Goal: Transaction & Acquisition: Obtain resource

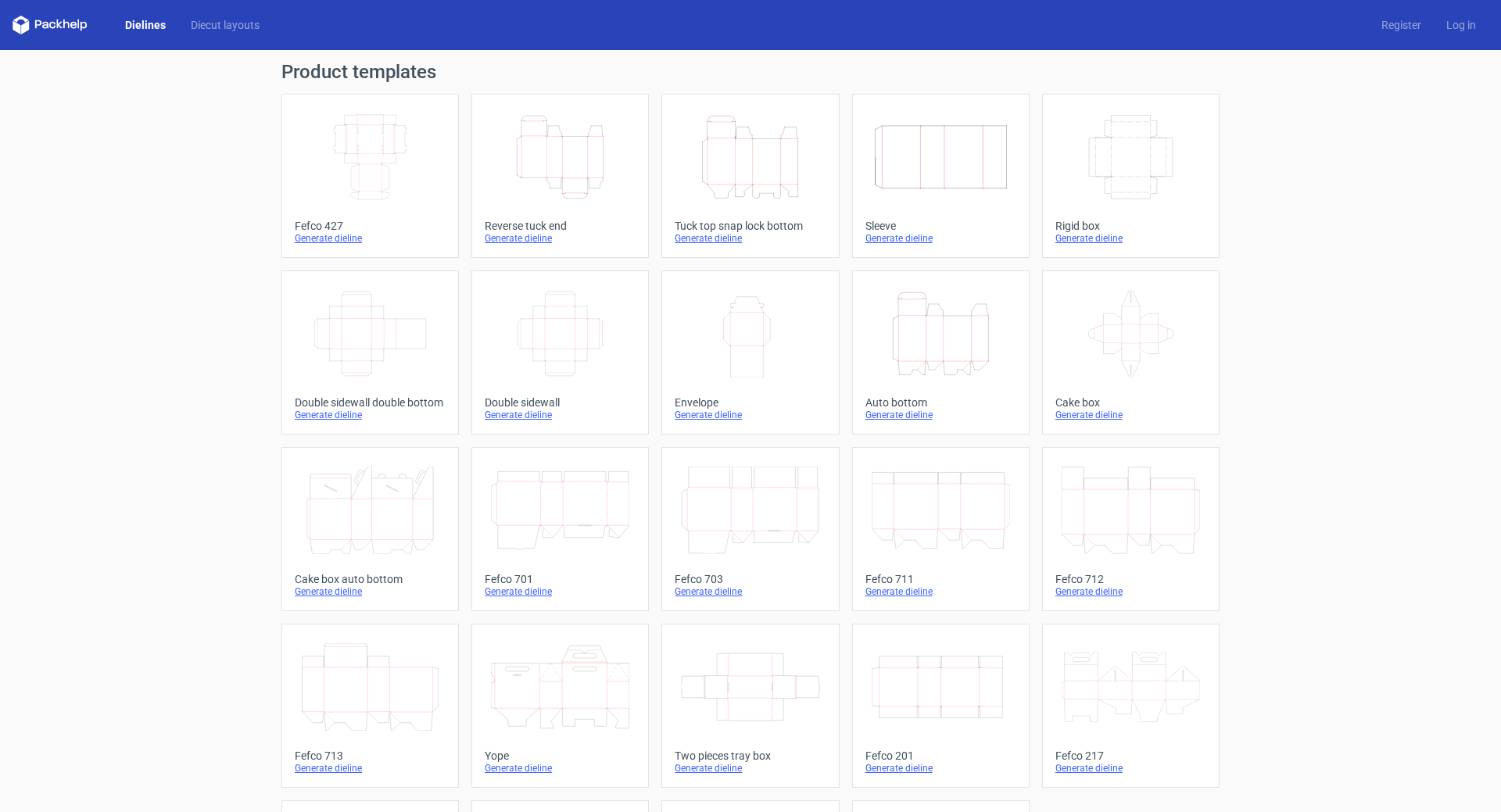
click at [738, 169] on icon "Height Depth Width" at bounding box center [750, 157] width 138 height 88
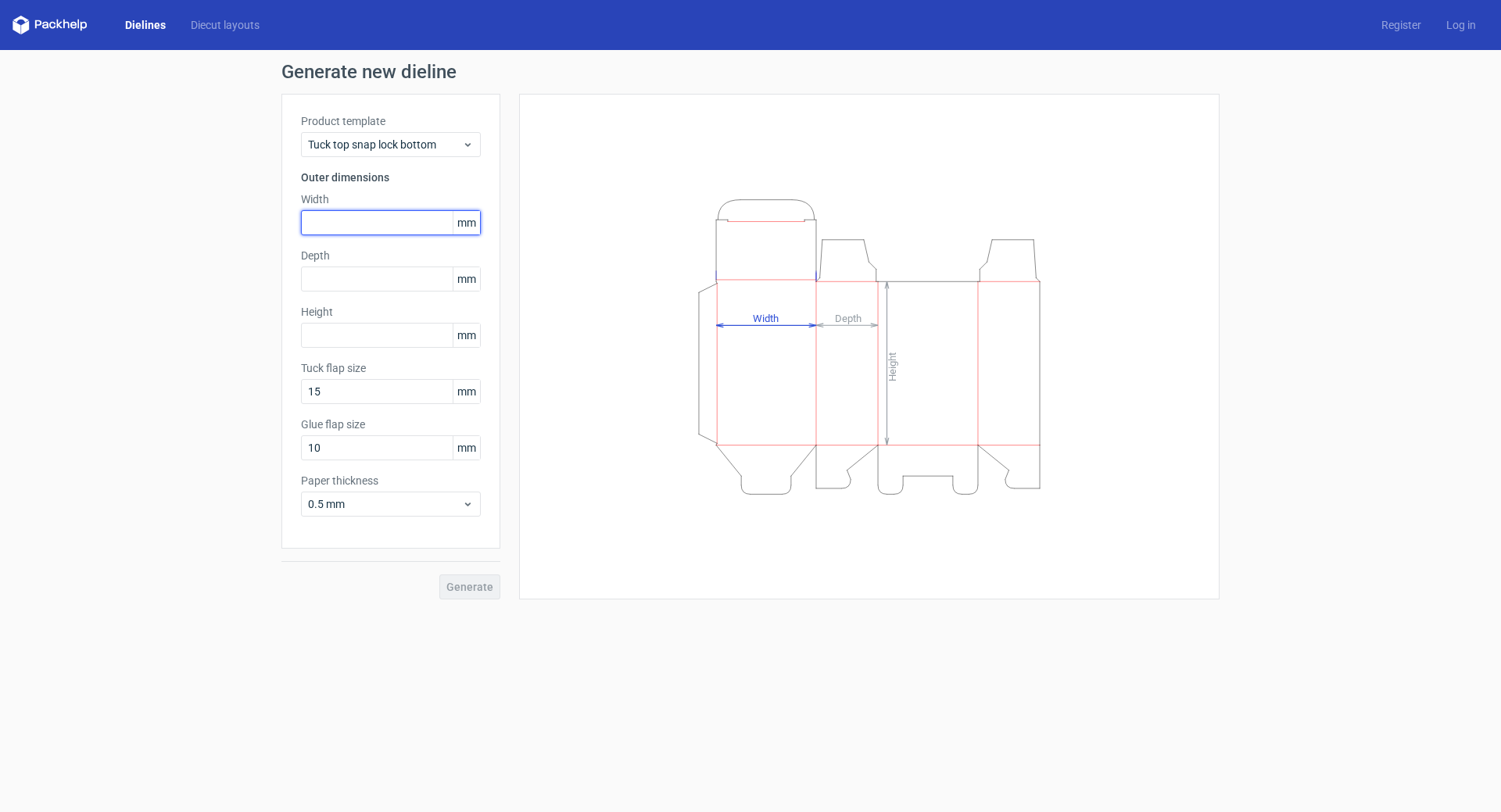
click at [343, 226] on input "text" at bounding box center [391, 223] width 180 height 25
type input "79"
click at [329, 281] on input "text" at bounding box center [391, 279] width 180 height 25
type input "105"
click at [342, 343] on input "text" at bounding box center [391, 336] width 180 height 25
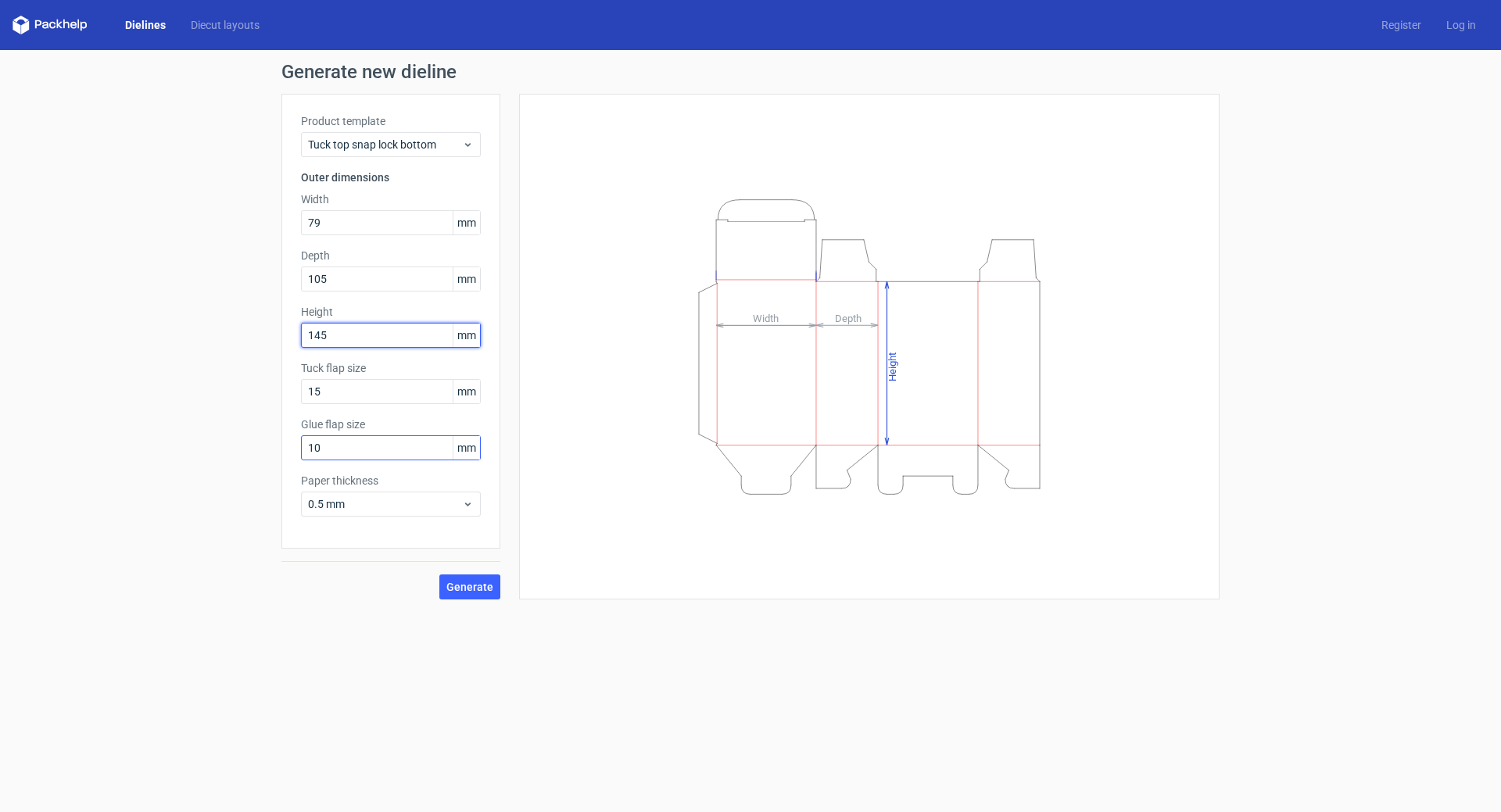
type input "145"
click at [348, 450] on input "10" at bounding box center [391, 448] width 180 height 25
drag, startPoint x: 355, startPoint y: 445, endPoint x: 299, endPoint y: 463, distance: 58.8
click at [248, 450] on div "Generate new dieline Product template Tuck top snap lock bottom Outer dimension…" at bounding box center [750, 331] width 1501 height 562
type input "15"
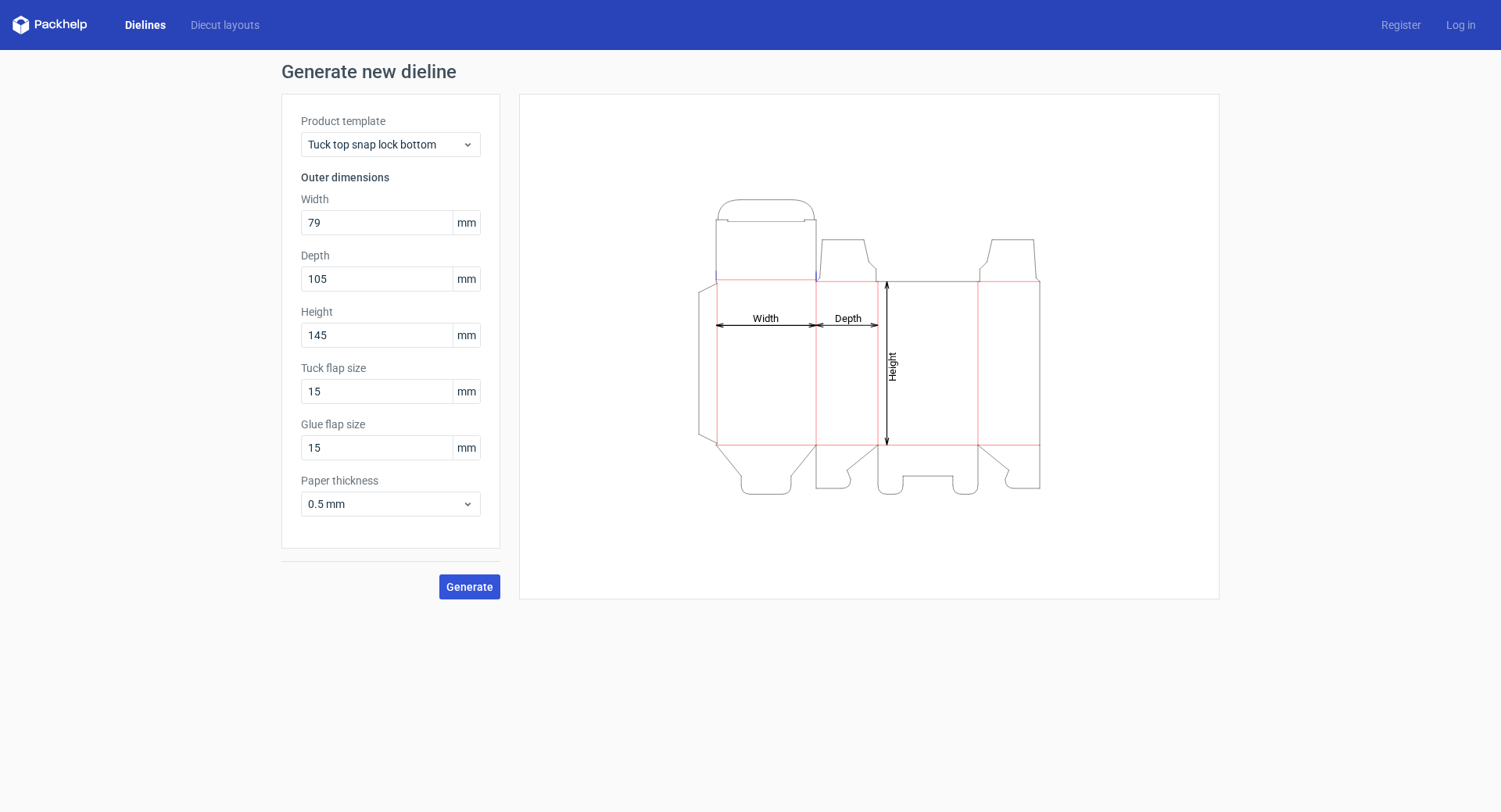
click at [467, 581] on span "Generate" at bounding box center [470, 587] width 47 height 11
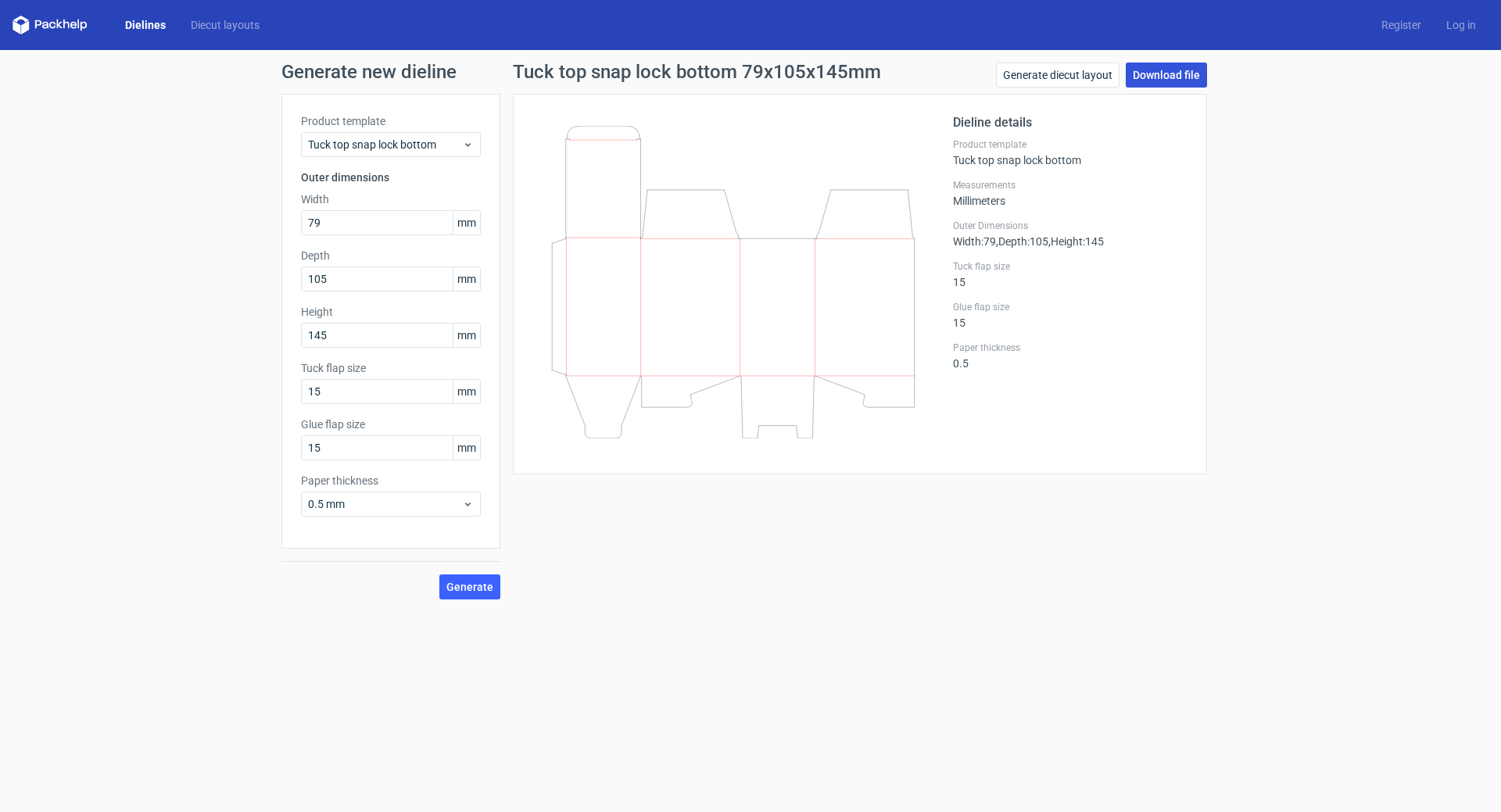
click at [1165, 74] on link "Download file" at bounding box center [1166, 75] width 82 height 25
